Goal: Navigation & Orientation: Understand site structure

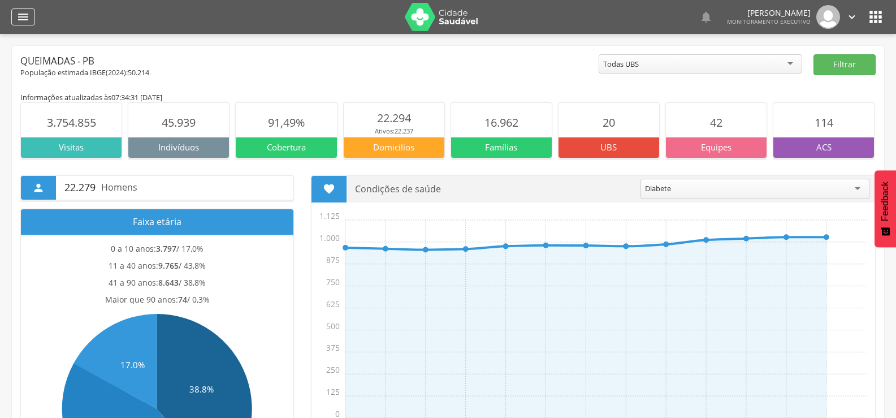
click at [20, 11] on icon "" at bounding box center [23, 17] width 14 height 14
